Goal: Check status: Check status

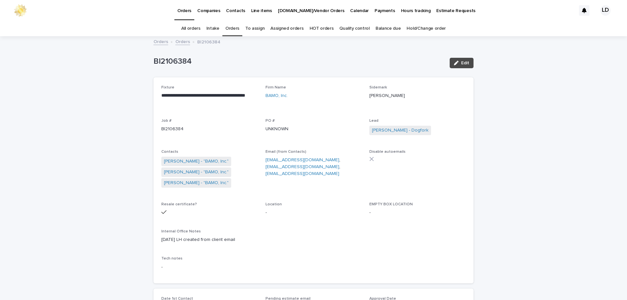
click at [235, 27] on link "Orders" at bounding box center [232, 28] width 14 height 15
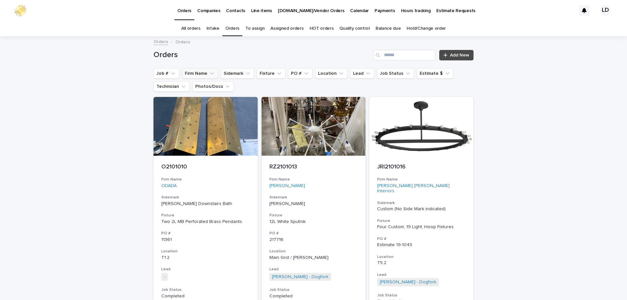
click at [201, 72] on button "Firm Name" at bounding box center [200, 73] width 36 height 10
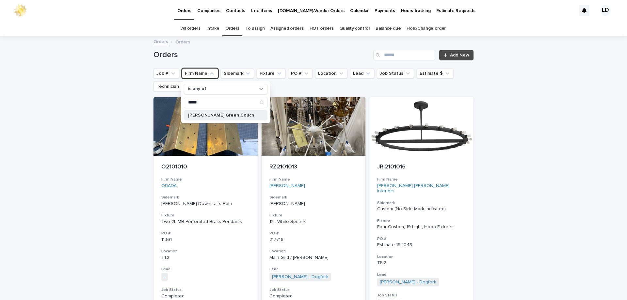
type input "*****"
click at [216, 113] on p "[PERSON_NAME] Green Couch" at bounding box center [222, 115] width 69 height 5
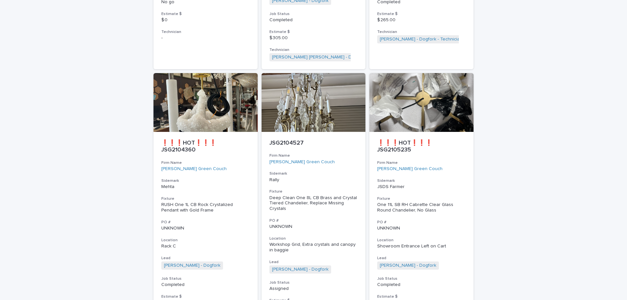
scroll to position [2576, 0]
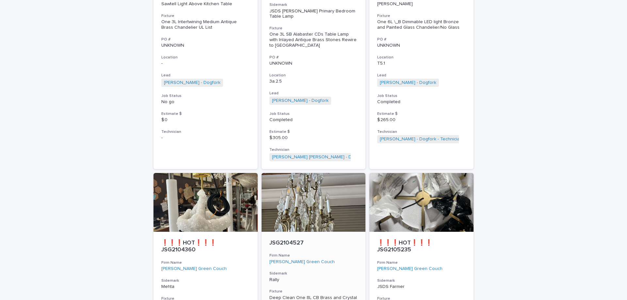
click at [344, 259] on div "[PERSON_NAME] Green Couch" at bounding box center [313, 262] width 89 height 6
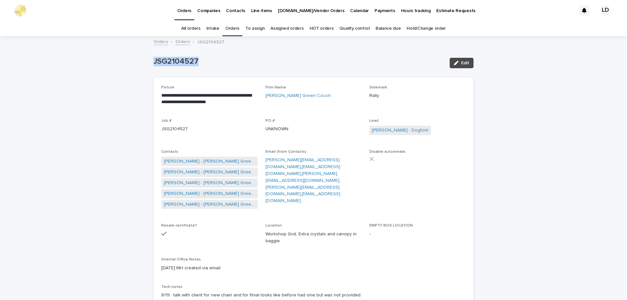
drag, startPoint x: 214, startPoint y: 66, endPoint x: 119, endPoint y: 64, distance: 94.7
copy p "JSG2104527"
